Goal: Task Accomplishment & Management: Manage account settings

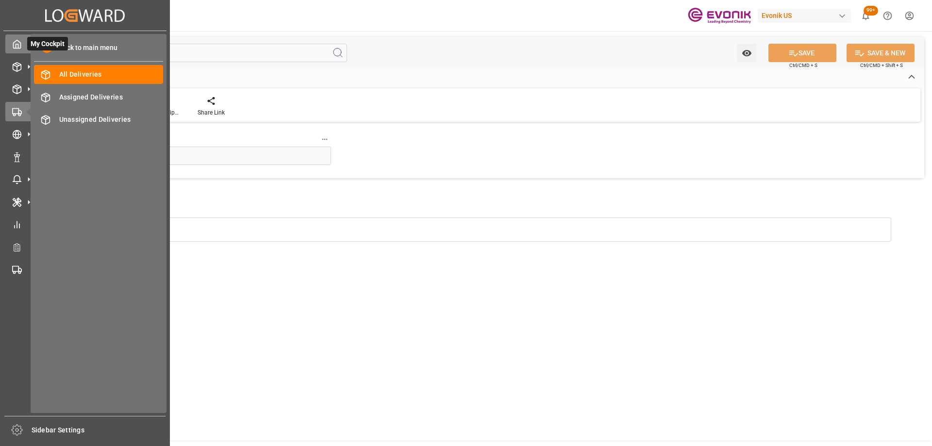
click at [20, 46] on icon at bounding box center [17, 44] width 10 height 10
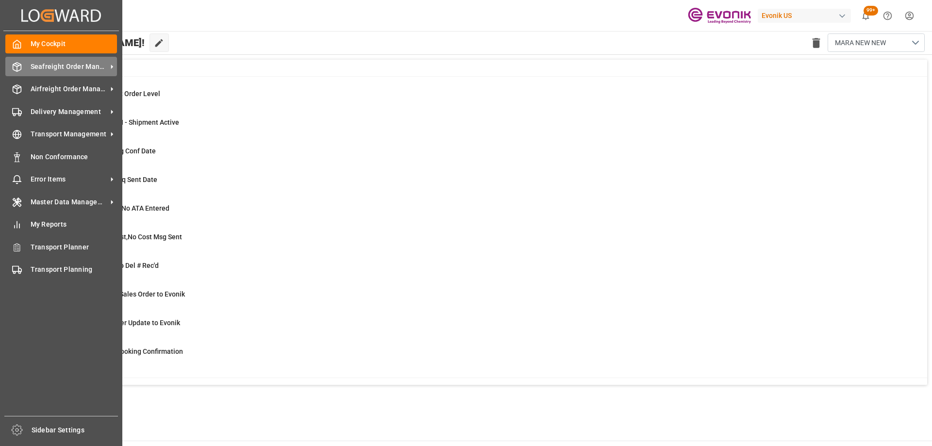
click at [74, 65] on span "Seafreight Order Management" at bounding box center [69, 67] width 77 height 10
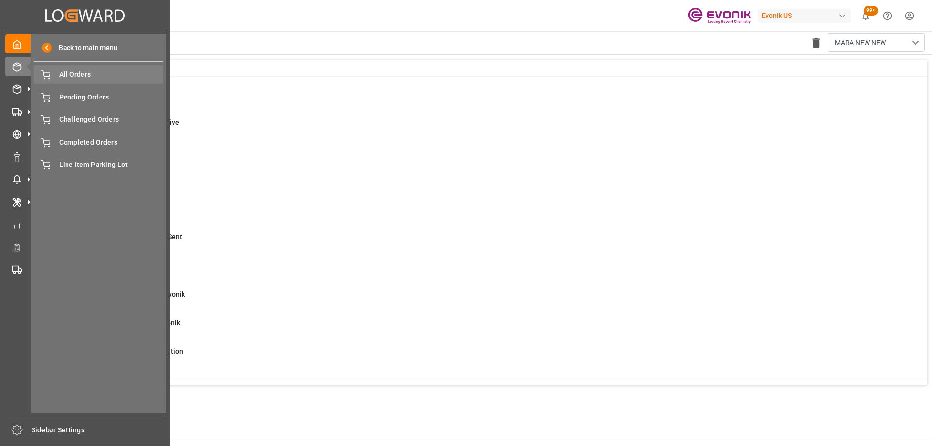
click at [121, 73] on span "All Orders" at bounding box center [111, 74] width 104 height 10
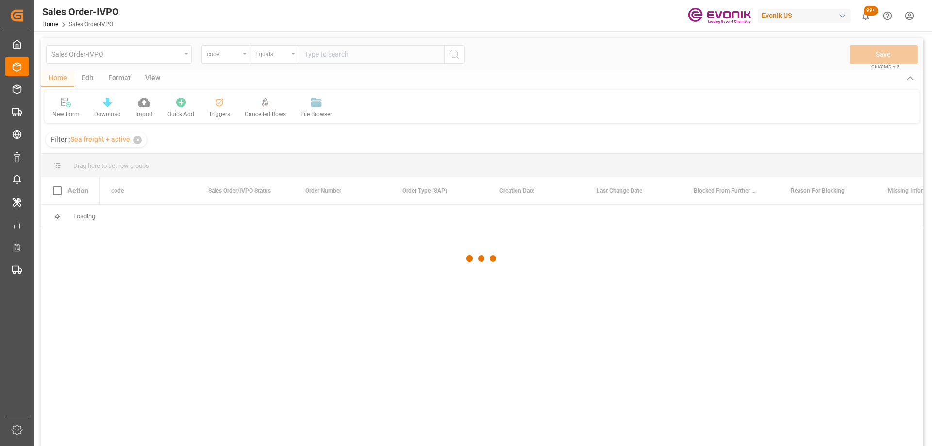
click at [225, 51] on div at bounding box center [481, 258] width 881 height 440
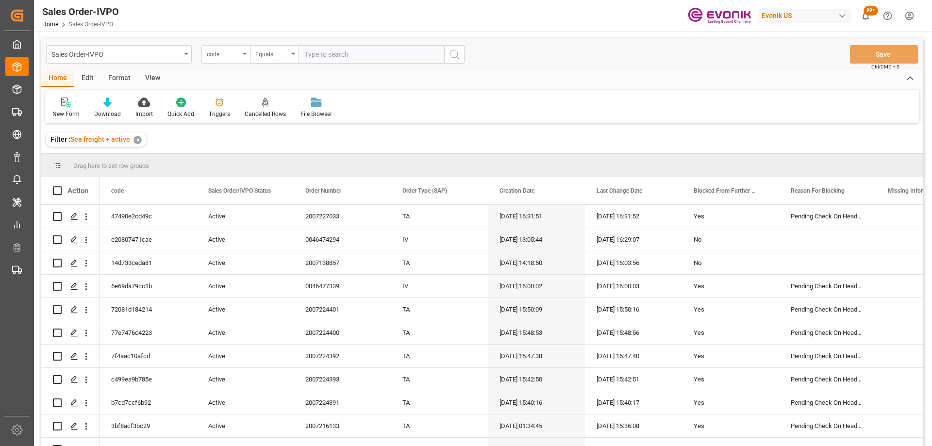
click at [224, 57] on div "code" at bounding box center [223, 53] width 33 height 11
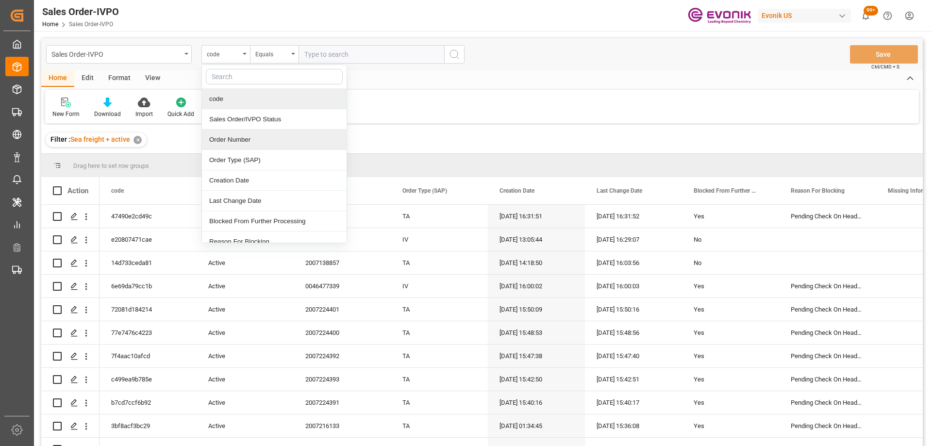
click at [244, 138] on div "Order Number" at bounding box center [274, 140] width 145 height 20
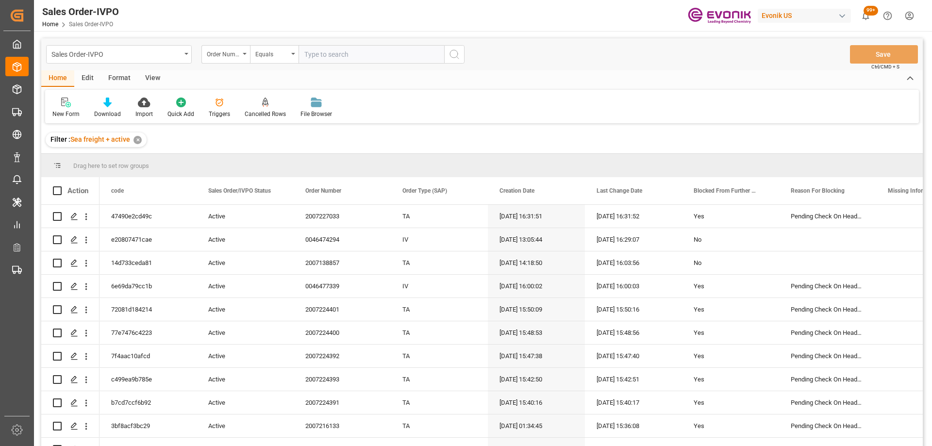
click at [339, 56] on input "text" at bounding box center [371, 54] width 146 height 18
paste input "46473132"
type input "0046473132"
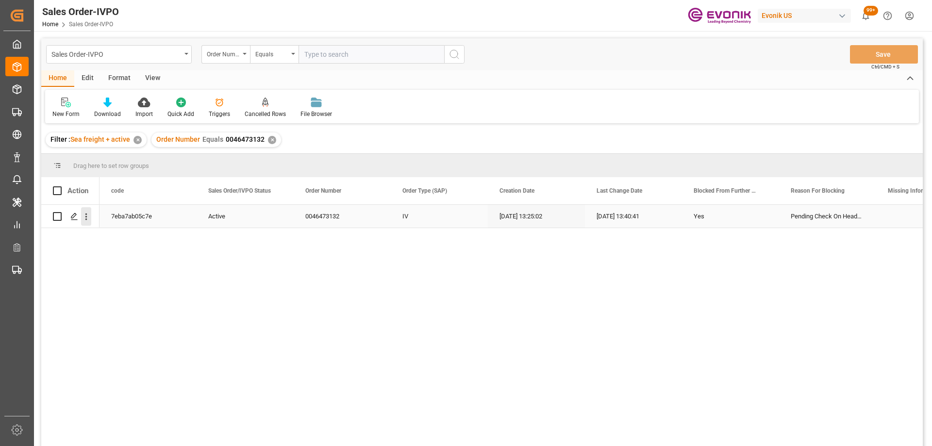
click at [86, 217] on icon "open menu" at bounding box center [86, 216] width 2 height 7
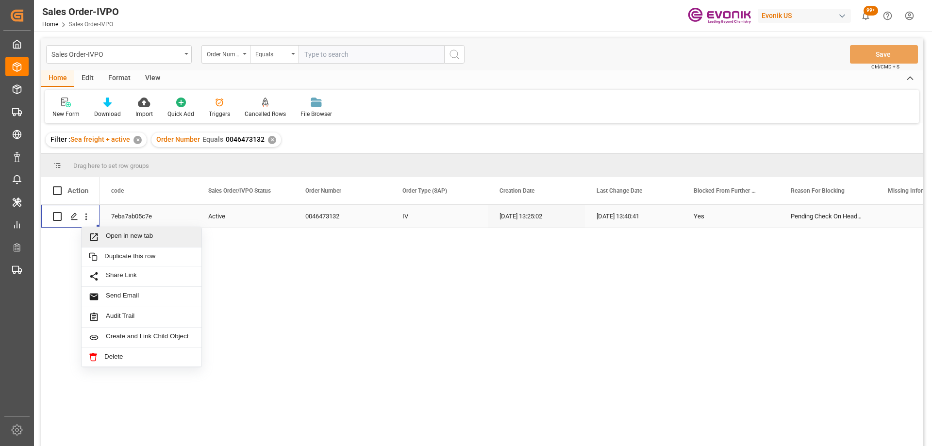
click at [106, 235] on span "Open in new tab" at bounding box center [150, 237] width 88 height 10
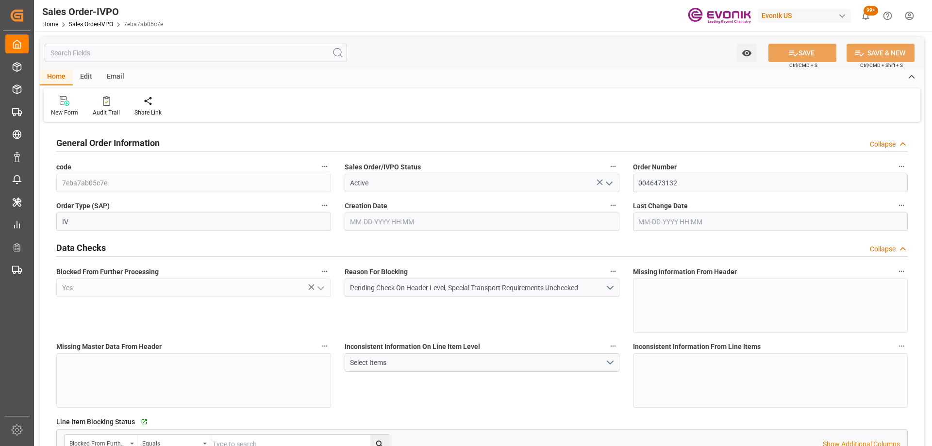
type input "GBSOU"
type input "+44 (0) 161 2304357Fax No.:"
type input "0"
type input "1"
type input "2"
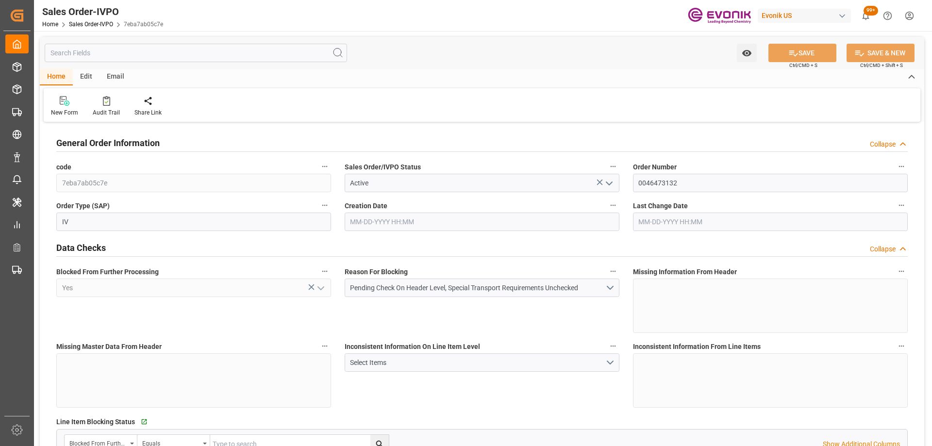
type input "2"
type input "17184"
type input "50.112"
type input "17000"
type input "30"
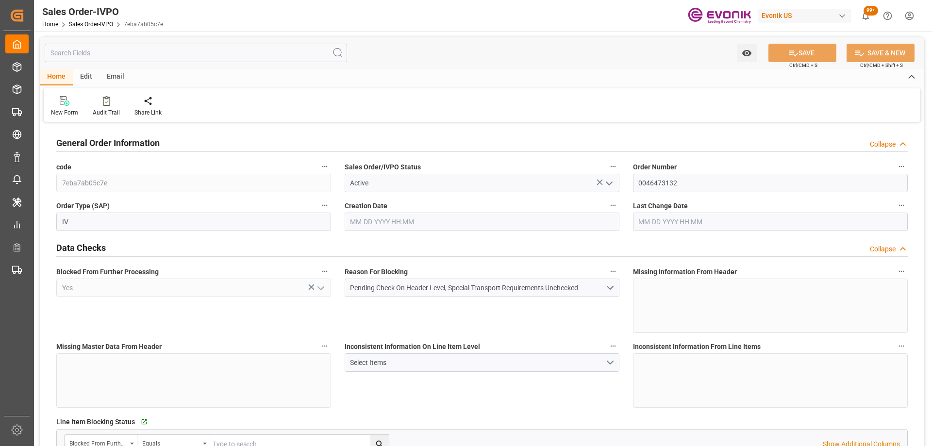
type input "[DATE] 13:25"
type input "[DATE] 13:40"
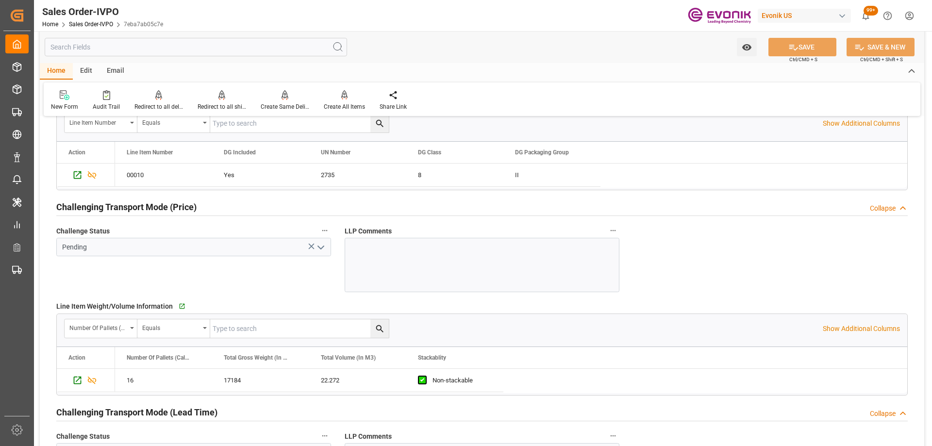
scroll to position [1456, 0]
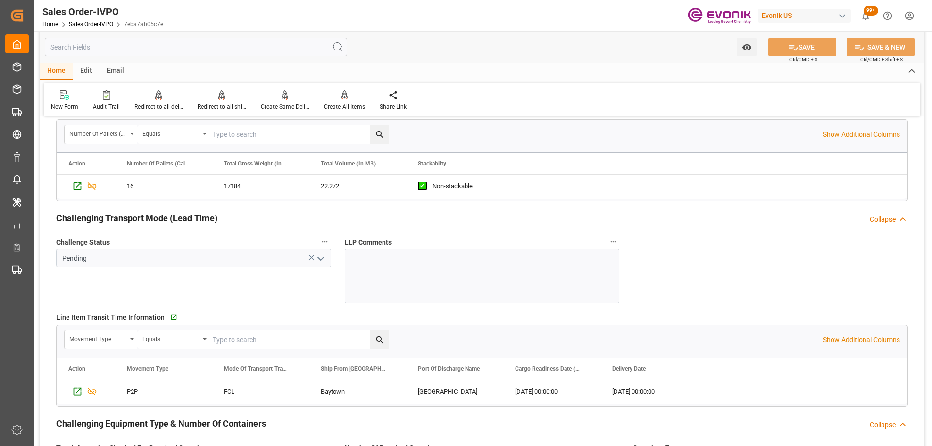
type input "+44 (0) 161 2304357Fax No.:"
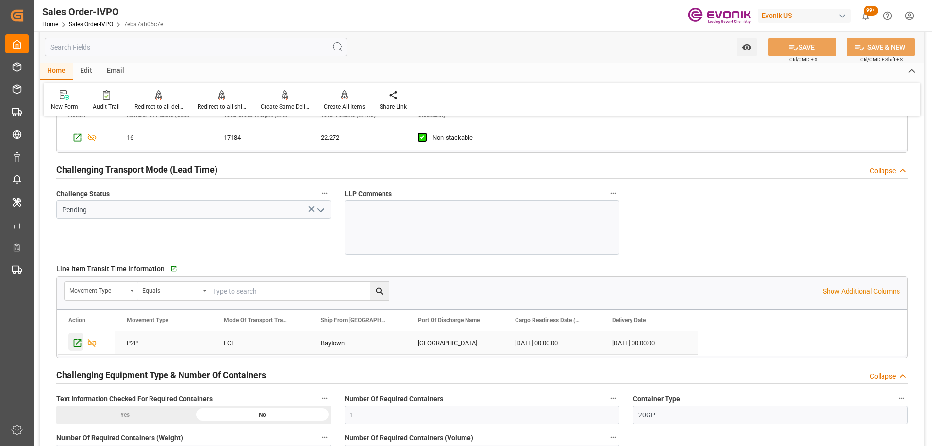
click at [78, 343] on icon "Press SPACE to select this row." at bounding box center [78, 343] width 8 height 8
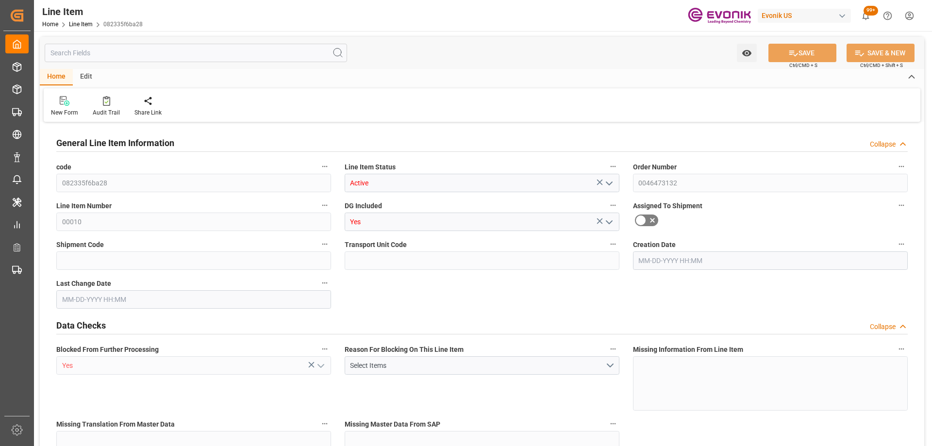
type input "16"
type input "17184"
type input "16304"
type input "22.272"
type input "16"
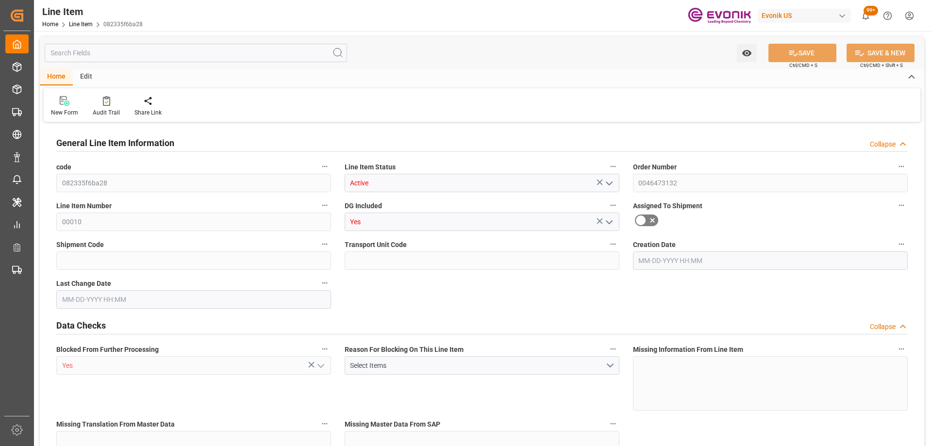
type input "125339.98"
type input "16"
type input "17184"
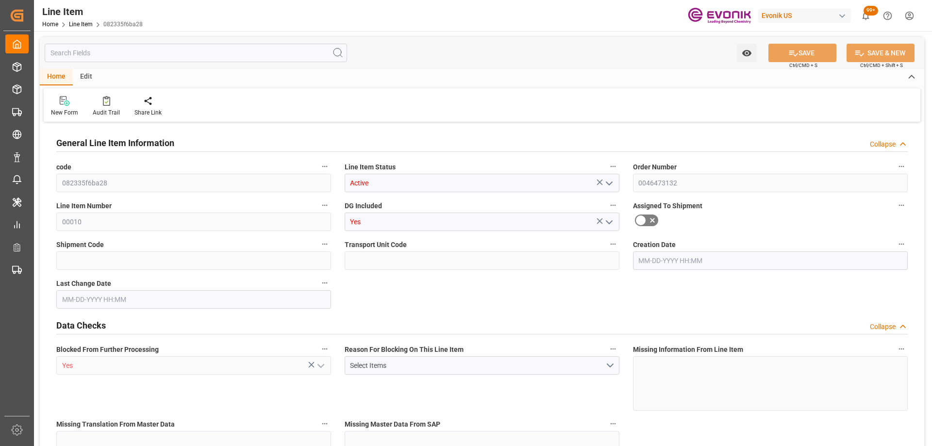
type input "17184"
type input "16304"
type input "22.272"
type input "22272"
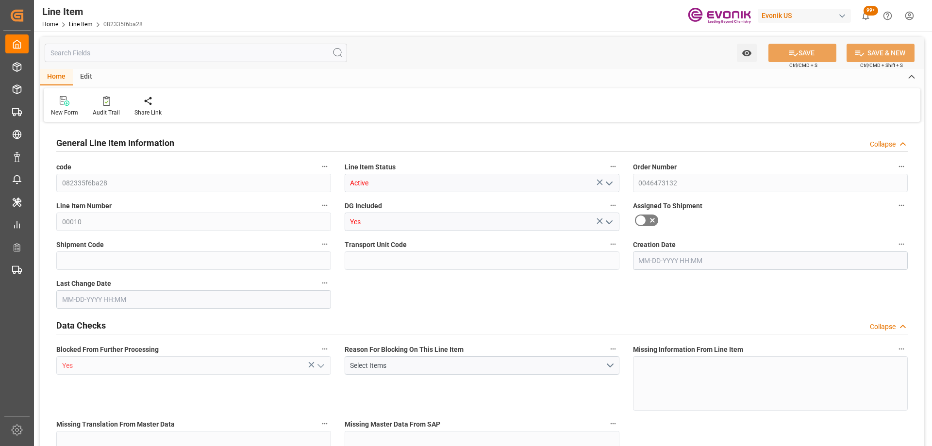
type input "0"
type input "[DATE] 13:25"
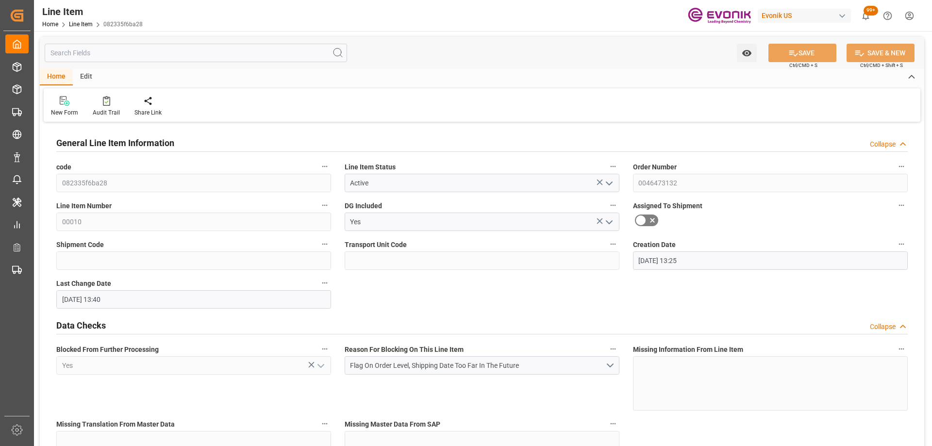
type input "10-02-2025 13:40"
type input "12-27-2025"
type input "[DATE]"
type input "12-05-2025"
type input "11-14-2025"
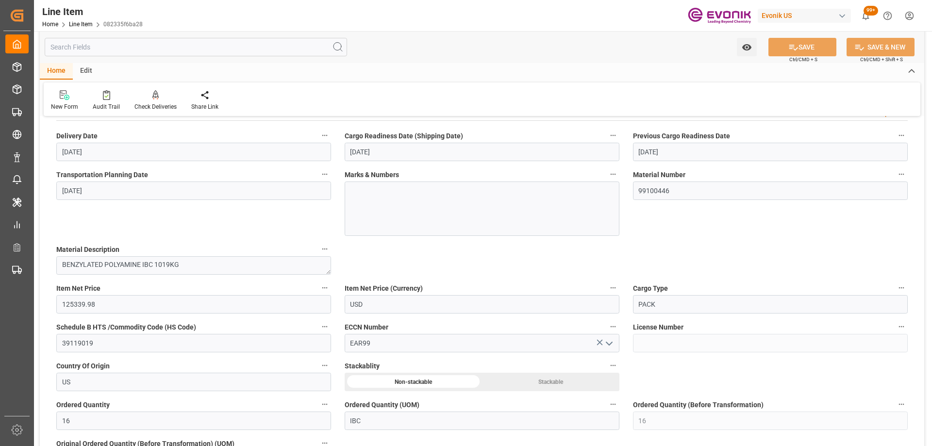
scroll to position [485, 0]
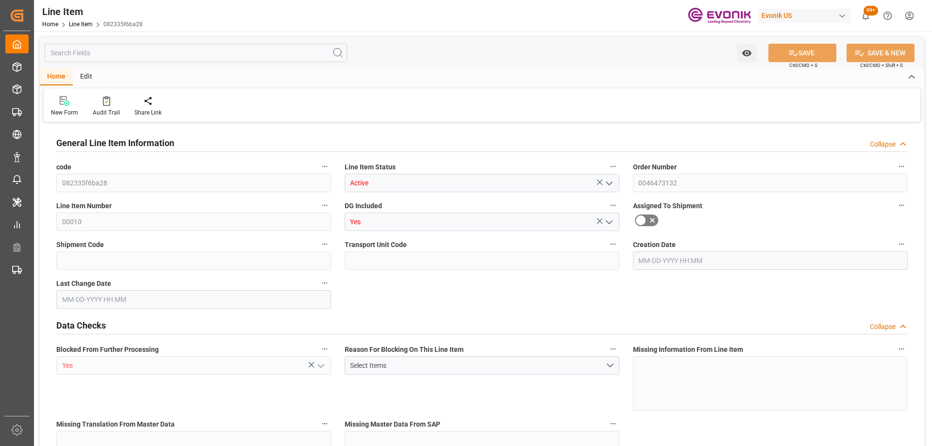
type input "16"
type input "17184"
type input "16304"
type input "22.272"
type input "16"
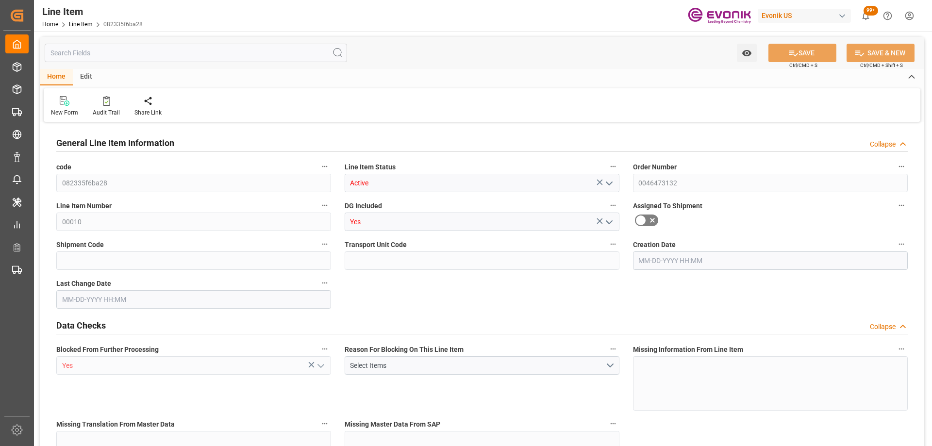
type input "125339.98"
type input "16"
type input "17184"
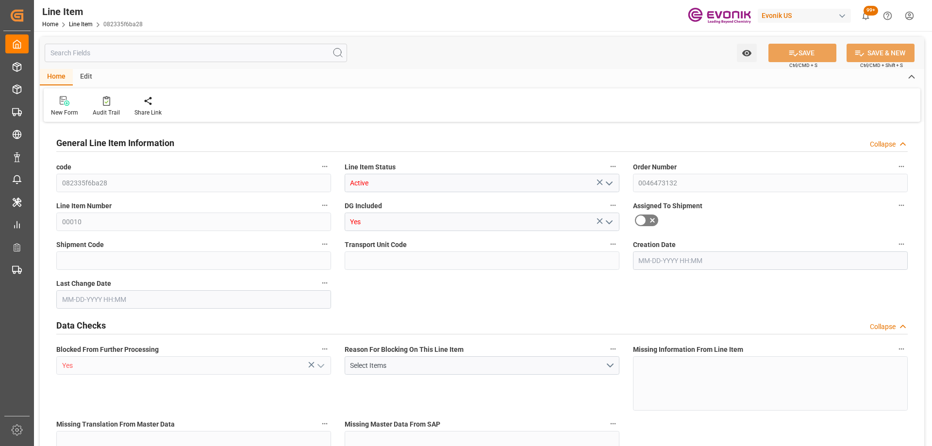
type input "17184"
type input "16304"
type input "22.272"
type input "22272"
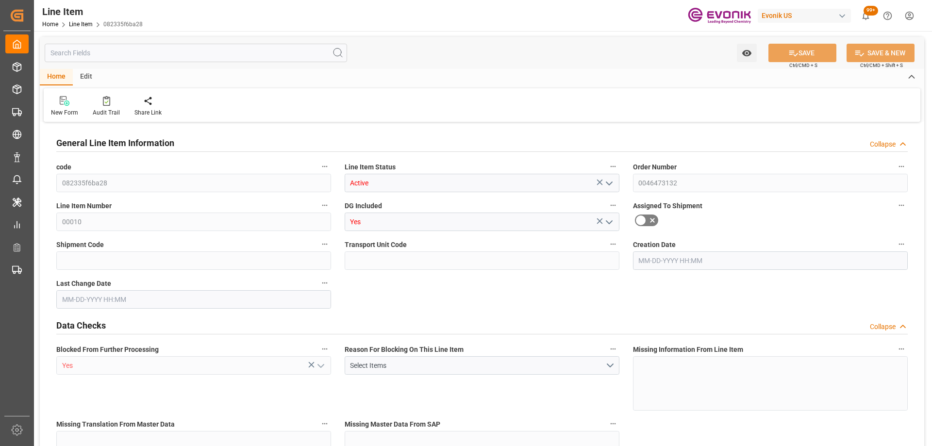
type input "0"
type input "[DATE] 13:25"
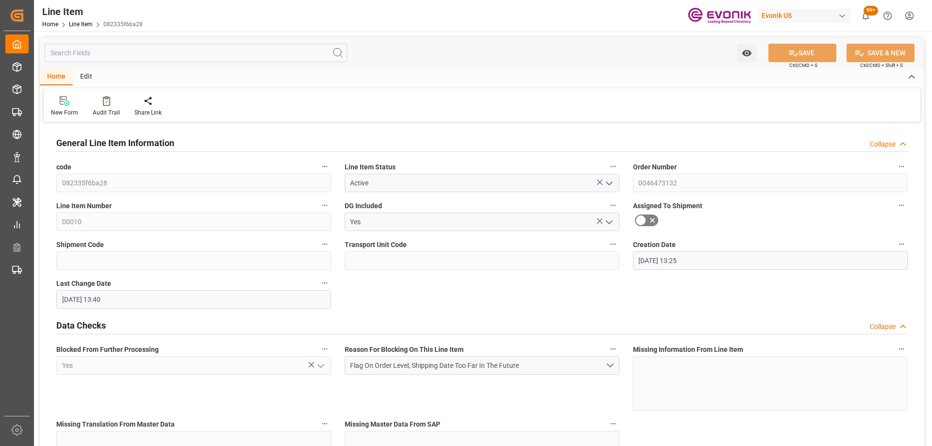
type input "10-02-2025 13:40"
type input "12-27-2025"
type input "[DATE]"
type input "12-05-2025"
type input "11-14-2025"
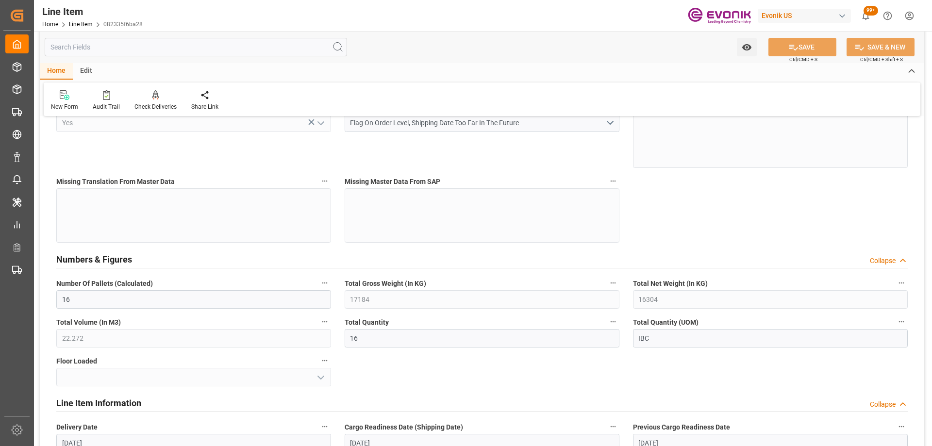
scroll to position [437, 0]
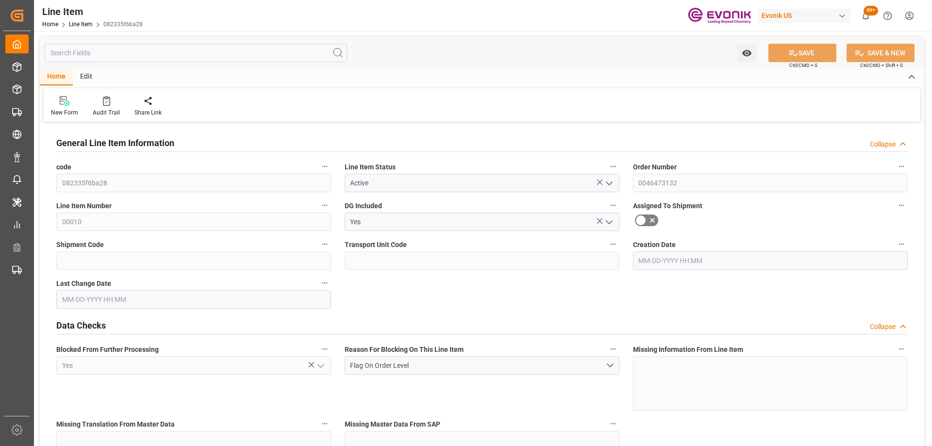
type input "16"
type input "17184"
type input "16304"
type input "22.272"
type input "16"
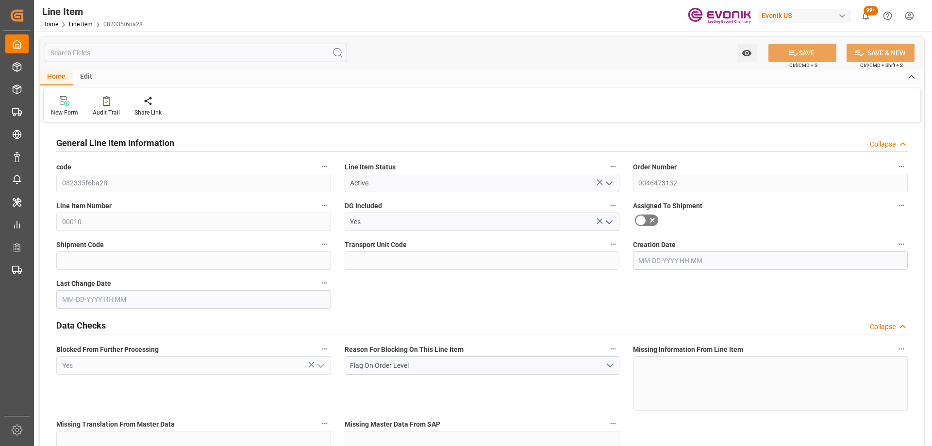
type input "125339.98"
type input "16"
type input "17184"
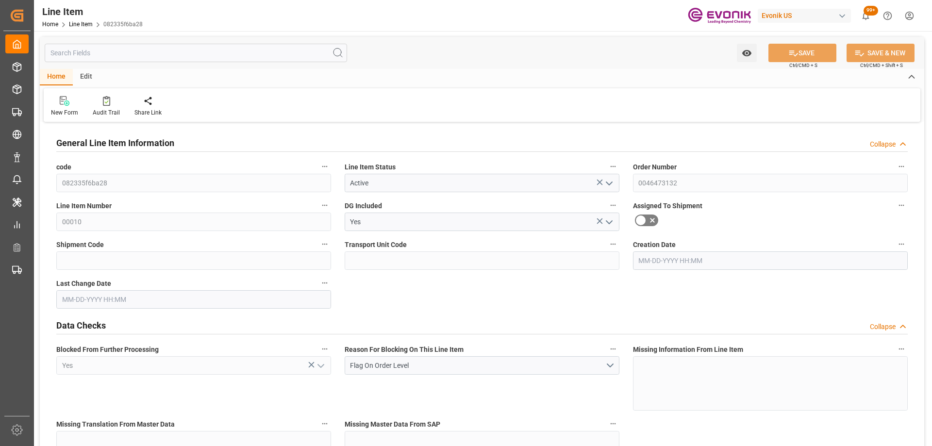
type input "17184"
type input "16304"
type input "22.272"
type input "22272"
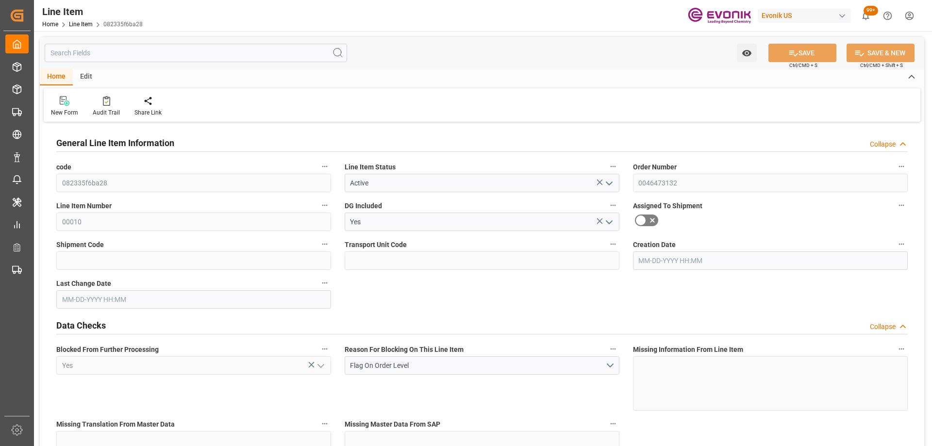
type input "0"
type input "[DATE] 13:25"
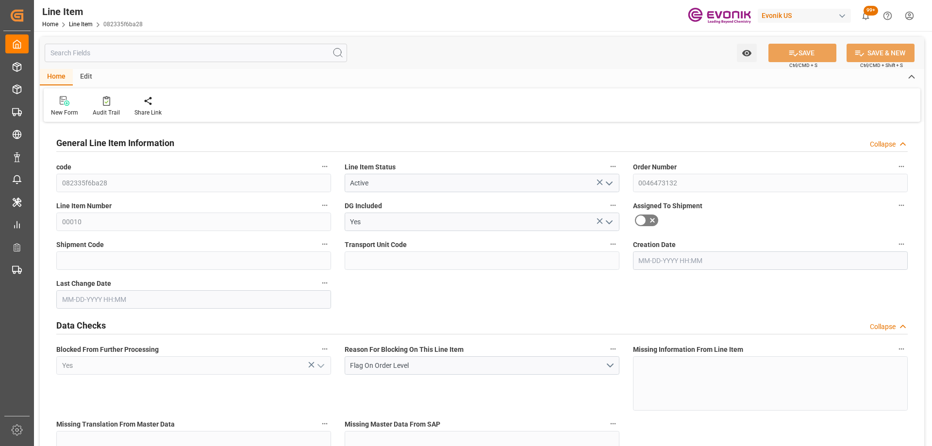
type input "[DATE] 16:42"
type input "[DATE]"
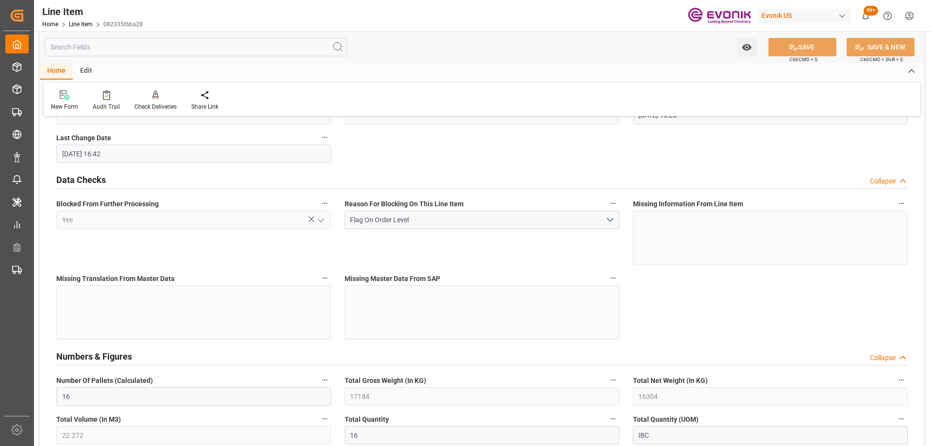
scroll to position [388, 0]
